Goal: Feedback & Contribution: Submit feedback/report problem

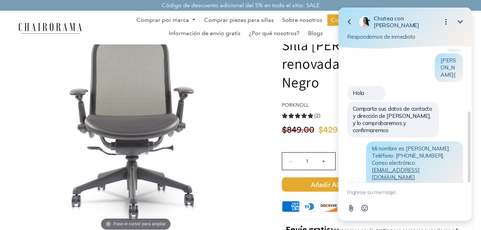
scroll to position [127, 0]
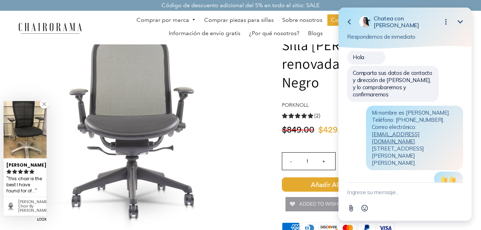
click at [398, 192] on textarea "Nuevo mensaje" at bounding box center [405, 192] width 116 height 19
type textarea "Hi"
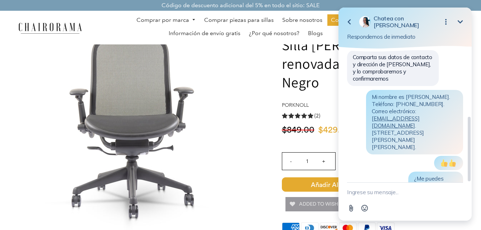
scroll to position [157, 0]
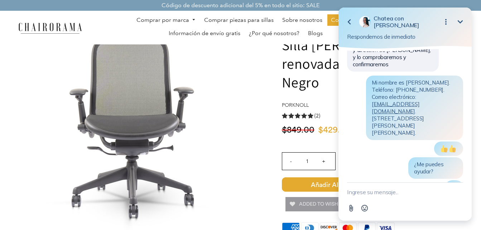
click at [462, 22] on icon "Minimizar" at bounding box center [460, 22] width 9 height 9
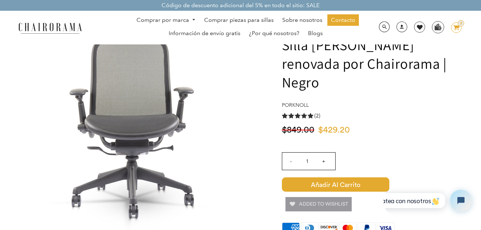
click at [458, 28] on icon "image/svg+xml Capa 1" at bounding box center [456, 27] width 11 height 11
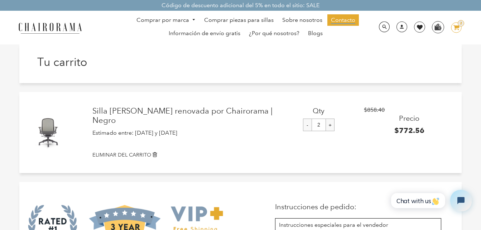
click at [342, 20] on span "Contacto" at bounding box center [343, 20] width 24 height 8
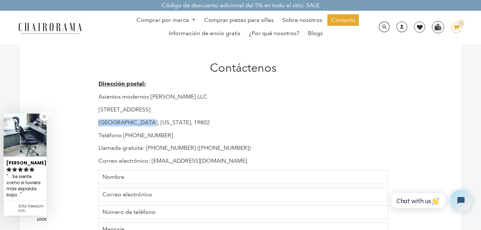
drag, startPoint x: 100, startPoint y: 123, endPoint x: 151, endPoint y: 126, distance: 51.3
click at [146, 126] on p "Wilmington, Delaware, 19802" at bounding box center [244, 123] width 290 height 8
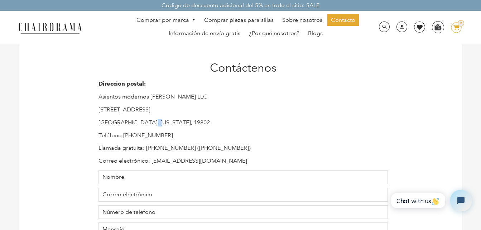
drag, startPoint x: 151, startPoint y: 126, endPoint x: 158, endPoint y: 125, distance: 7.3
click at [158, 125] on p "Wilmington, Delaware, 19802" at bounding box center [244, 123] width 290 height 8
click at [95, 124] on div "Contáctenos Dirección postal: Asientos modernos Hudson LLC 1245 E Calle 16 Wilm…" at bounding box center [240, 193] width 295 height 264
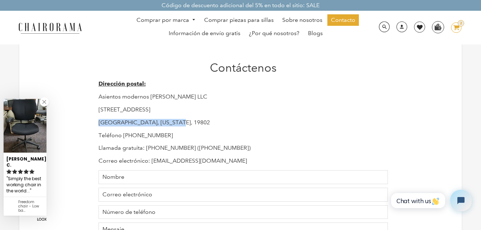
drag, startPoint x: 99, startPoint y: 121, endPoint x: 180, endPoint y: 120, distance: 81.4
click at [180, 120] on p "Wilmington, Delaware, 19802" at bounding box center [244, 123] width 290 height 8
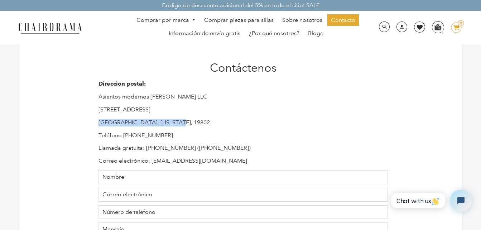
drag, startPoint x: 97, startPoint y: 123, endPoint x: 180, endPoint y: 122, distance: 83.2
click at [180, 122] on div "Contáctenos Dirección postal: Asientos modernos Hudson LLC 1245 E Calle 16 Wilm…" at bounding box center [240, 193] width 295 height 264
copy p "Wilmington, Delaware, 19802"
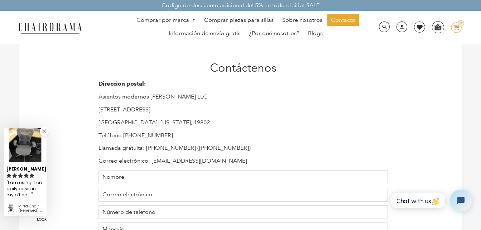
click at [279, 113] on p "1245 E Calle 16" at bounding box center [244, 110] width 290 height 8
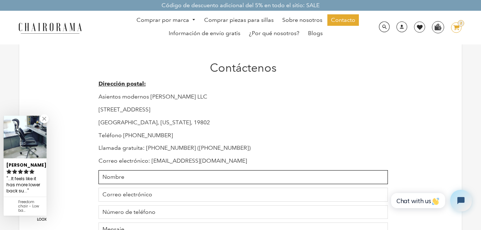
click at [192, 176] on input "Name" at bounding box center [244, 177] width 290 height 14
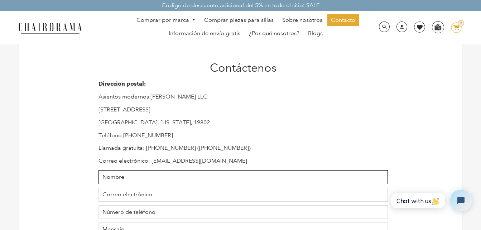
click at [180, 176] on input "Name" at bounding box center [244, 177] width 290 height 14
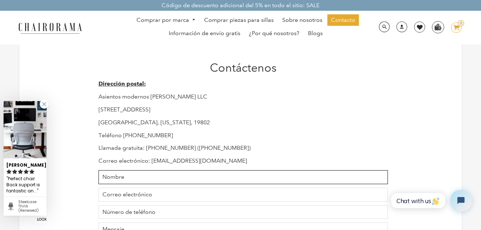
type input "JUAN RUBIO"
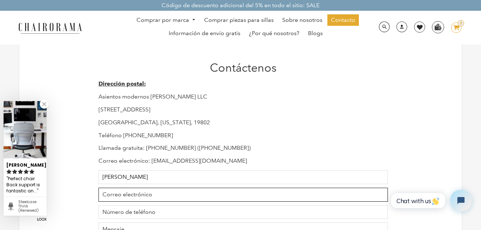
type input "[EMAIL_ADDRESS][DOMAIN_NAME]"
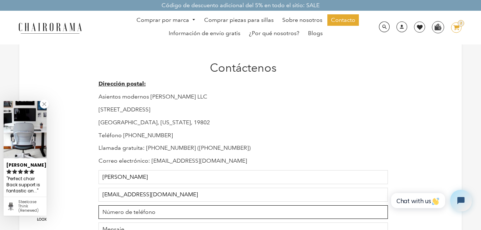
type input "7221332801"
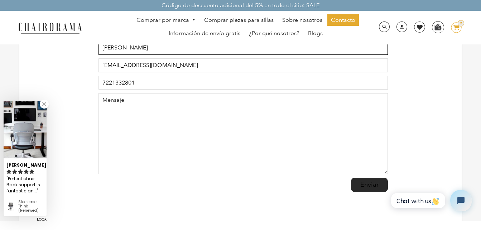
scroll to position [143, 0]
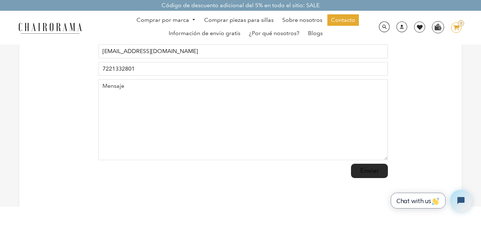
click at [423, 198] on span "Chat with us" at bounding box center [418, 201] width 43 height 8
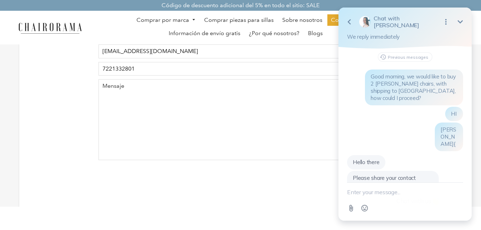
scroll to position [106, 0]
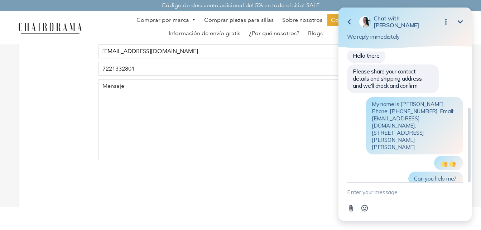
drag, startPoint x: 372, startPoint y: 82, endPoint x: 423, endPoint y: 118, distance: 62.1
click at [423, 118] on div "My name is Juan Rubio. Phone: 722 1332801. Email: juanrrubio78@gmail.com . Stre…" at bounding box center [414, 125] width 97 height 57
copy span "My name is Juan Rubio. Phone: 722 1332801. Email: juanrrubio78@gmail.com . Stre…"
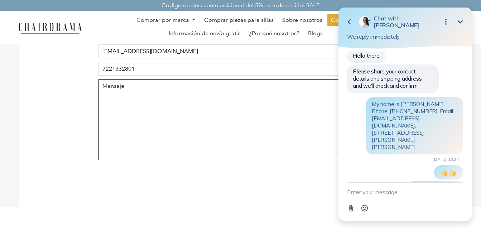
click at [243, 101] on textarea "Message" at bounding box center [244, 119] width 290 height 81
paste textarea "My name is Juan Rubio. Phone: 722 1332801. Email: juanrrubio78@gmail.com. Stree…"
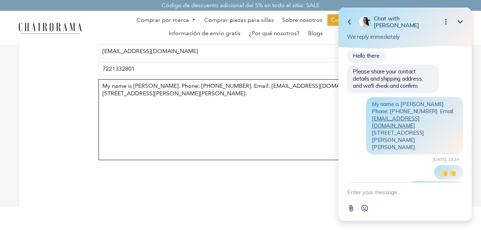
type textarea "My name is Juan Rubio. Phone: 722 1332801. Email: juanrrubio78@gmail.com. Stree…"
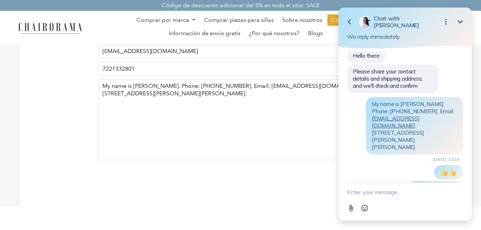
click at [466, 23] on button "Minimize" at bounding box center [461, 22] width 14 height 14
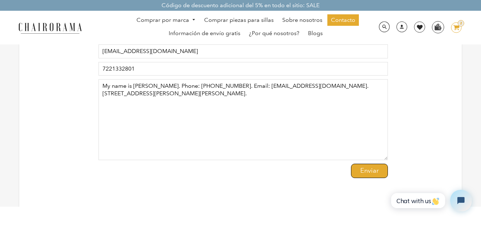
click at [376, 172] on input "Enviar" at bounding box center [369, 171] width 37 height 14
